Goal: Navigation & Orientation: Go to known website

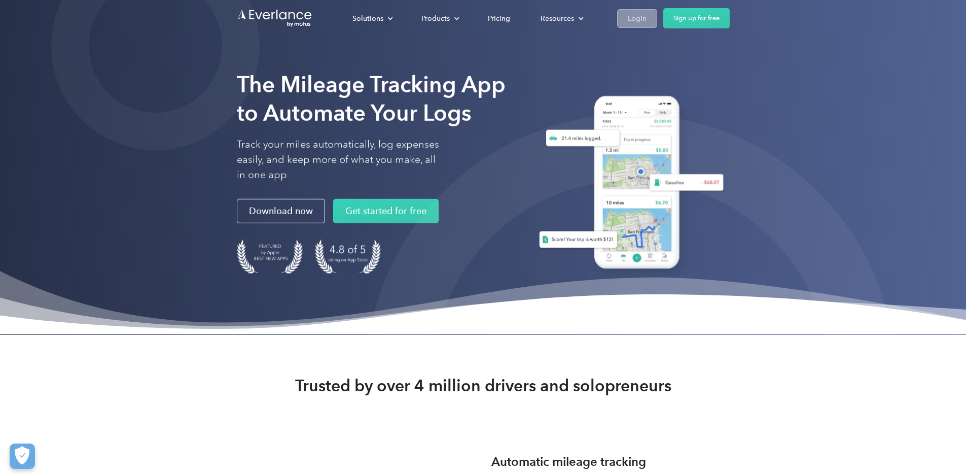
click at [647, 14] on div "Login" at bounding box center [637, 18] width 19 height 13
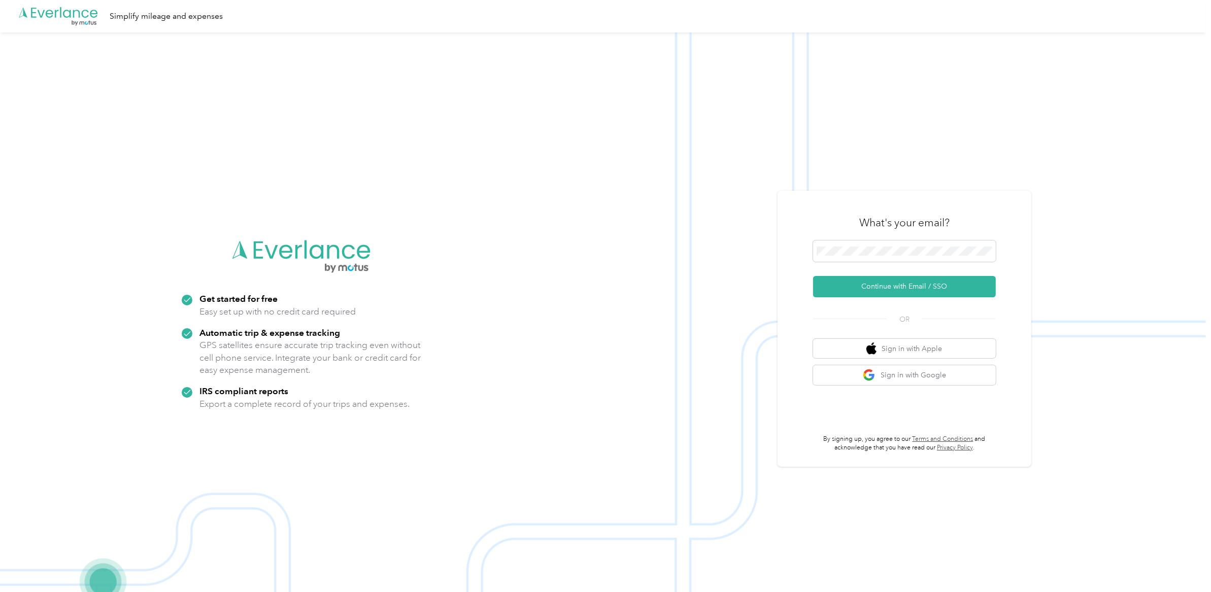
click at [919, 236] on div "What's your email?" at bounding box center [904, 223] width 183 height 36
click at [813, 276] on button "Continue with Email / SSO" at bounding box center [904, 286] width 183 height 21
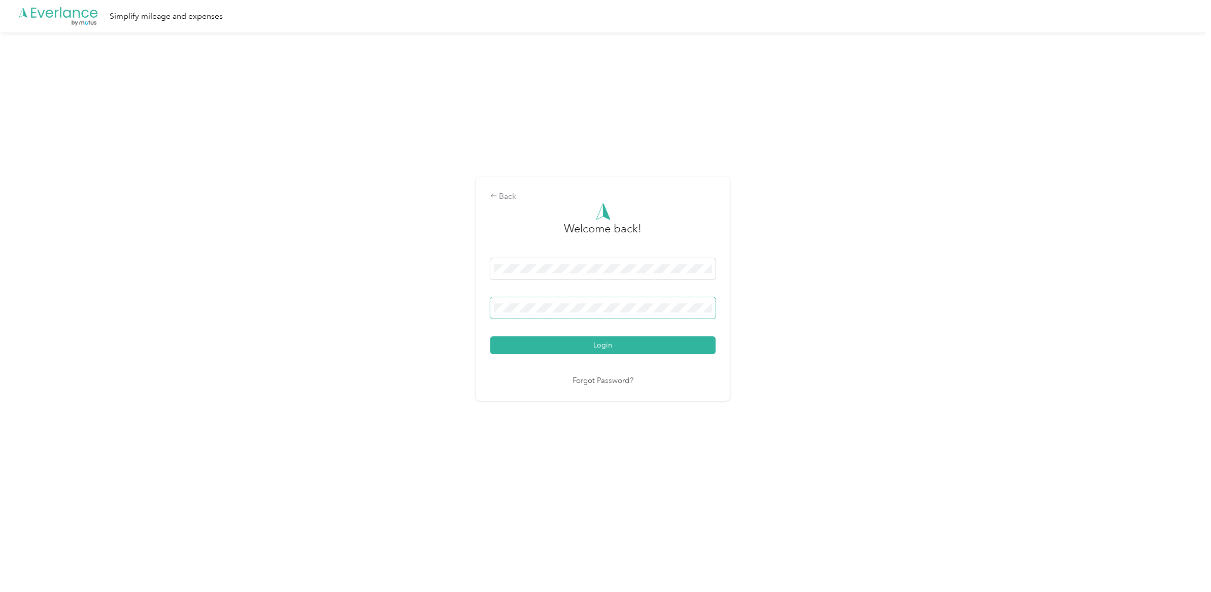
click at [490, 336] on button "Login" at bounding box center [602, 345] width 225 height 18
